Goal: Task Accomplishment & Management: Complete application form

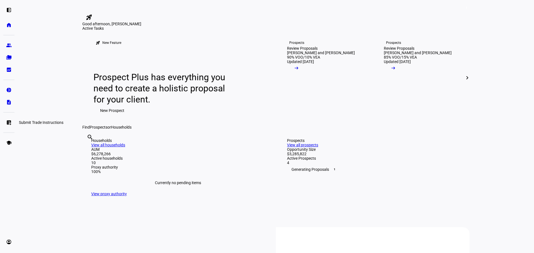
click at [8, 124] on eth-mat-symbol "list_alt_add" at bounding box center [9, 123] width 6 height 6
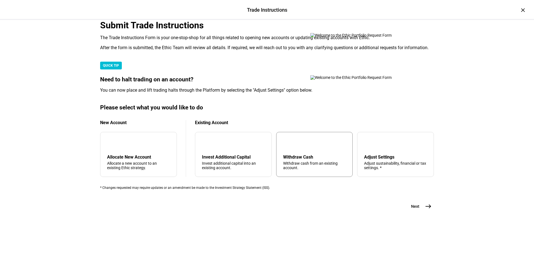
scroll to position [135, 0]
click at [285, 140] on mat-icon "arrow_upward" at bounding box center [287, 143] width 7 height 7
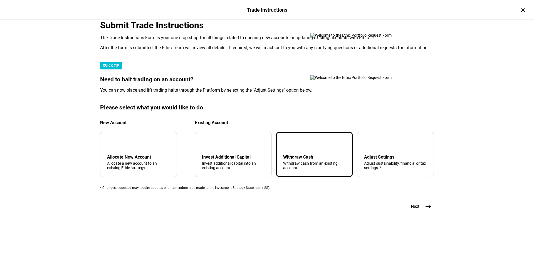
click at [428, 210] on mat-icon "east" at bounding box center [428, 206] width 7 height 7
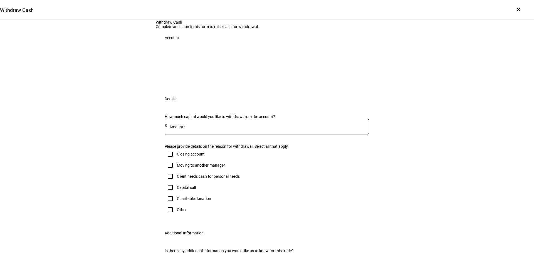
click at [394, 110] on div "Withdraw Cash Complete and submit this form to raise cash for withdrawal. Accou…" at bounding box center [267, 152] width 534 height 264
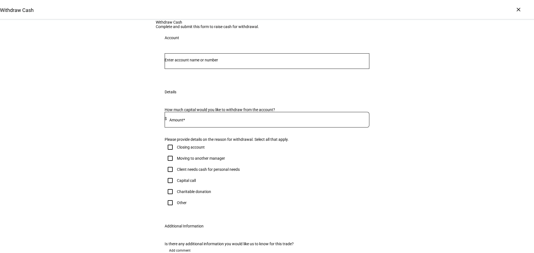
click at [290, 62] on input "Number" at bounding box center [267, 60] width 205 height 4
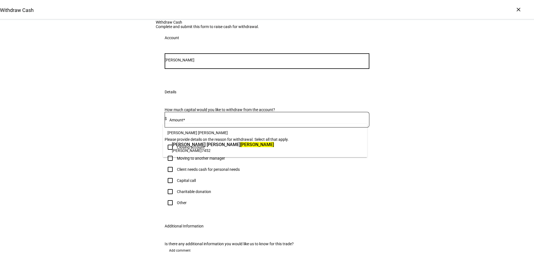
type input "howell"
click at [261, 155] on div "Mark Eric Howell Mark Eric Howell IRA Rollover 7452" at bounding box center [265, 140] width 204 height 33
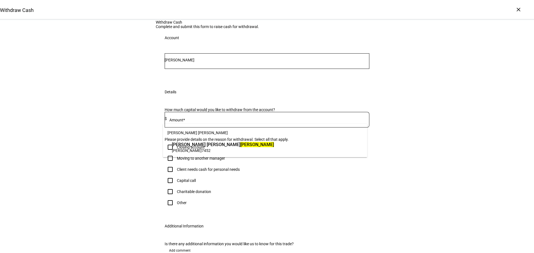
click at [259, 152] on span "IRA Rollover 7452" at bounding box center [223, 150] width 102 height 5
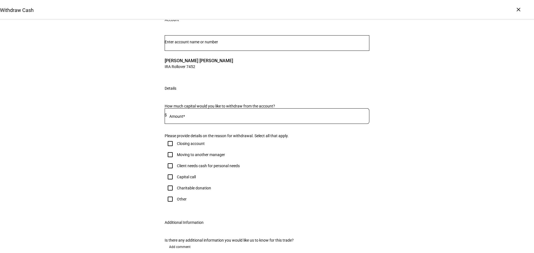
scroll to position [28, 0]
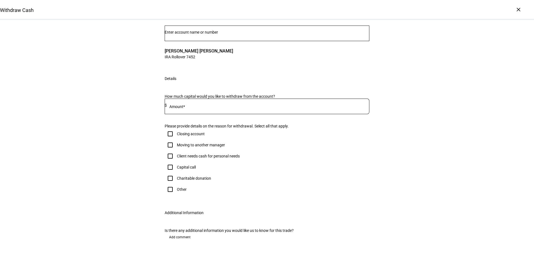
click at [207, 108] on input at bounding box center [268, 105] width 202 height 4
type input "60,000"
click at [495, 178] on div "Withdraw Cash Complete and submit this form to raise cash for withdrawal. Accou…" at bounding box center [267, 128] width 534 height 272
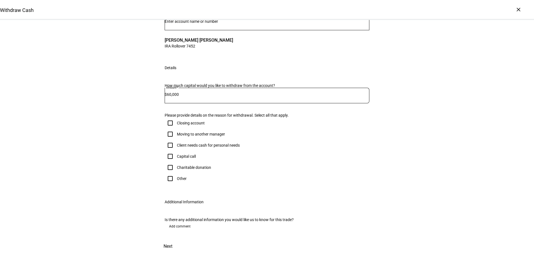
scroll to position [111, 0]
click at [170, 134] on input "Moving to another manager" at bounding box center [170, 134] width 11 height 11
checkbox input "true"
click at [180, 240] on span at bounding box center [168, 246] width 24 height 13
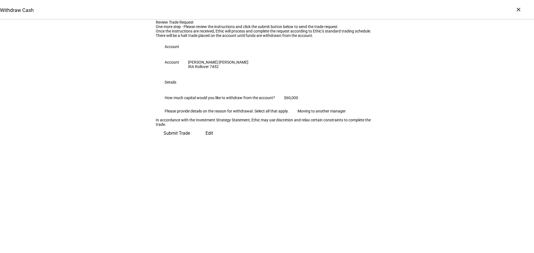
scroll to position [14, 0]
click at [190, 140] on span "Submit Trade" at bounding box center [176, 133] width 26 height 13
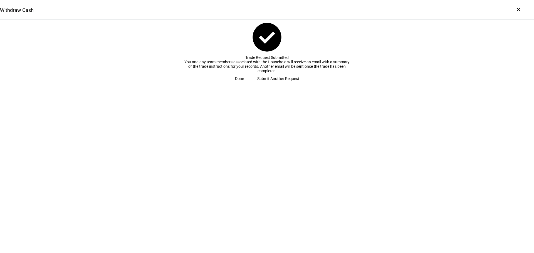
click at [244, 84] on span "Done" at bounding box center [239, 78] width 9 height 11
